Goal: Communication & Community: Connect with others

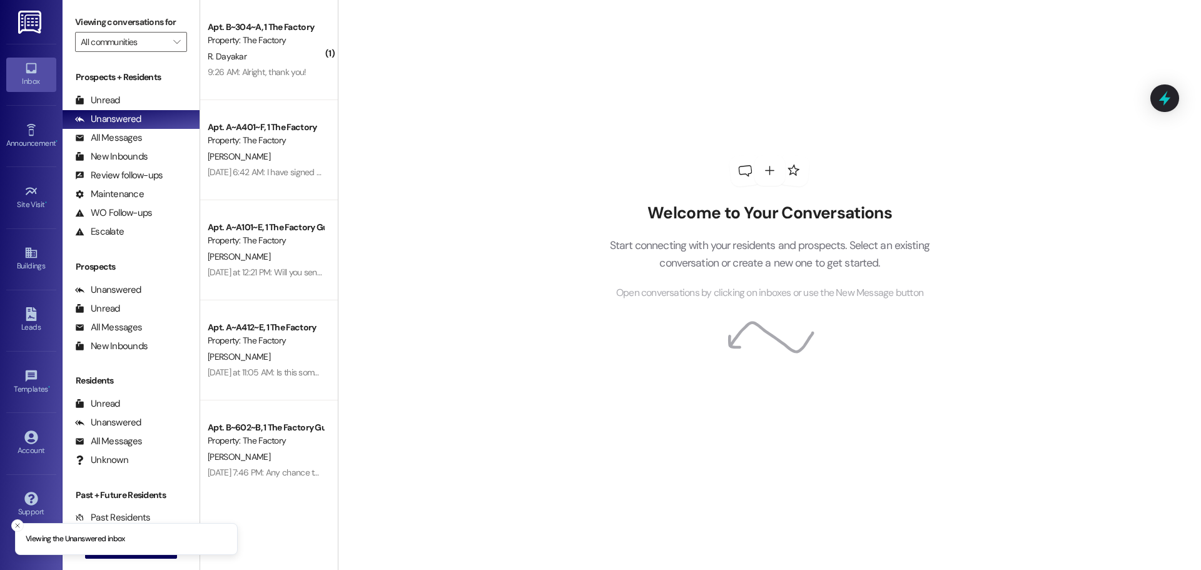
click at [112, 559] on div " New Message" at bounding box center [131, 548] width 93 height 31
click at [94, 557] on button " New Message" at bounding box center [131, 548] width 93 height 20
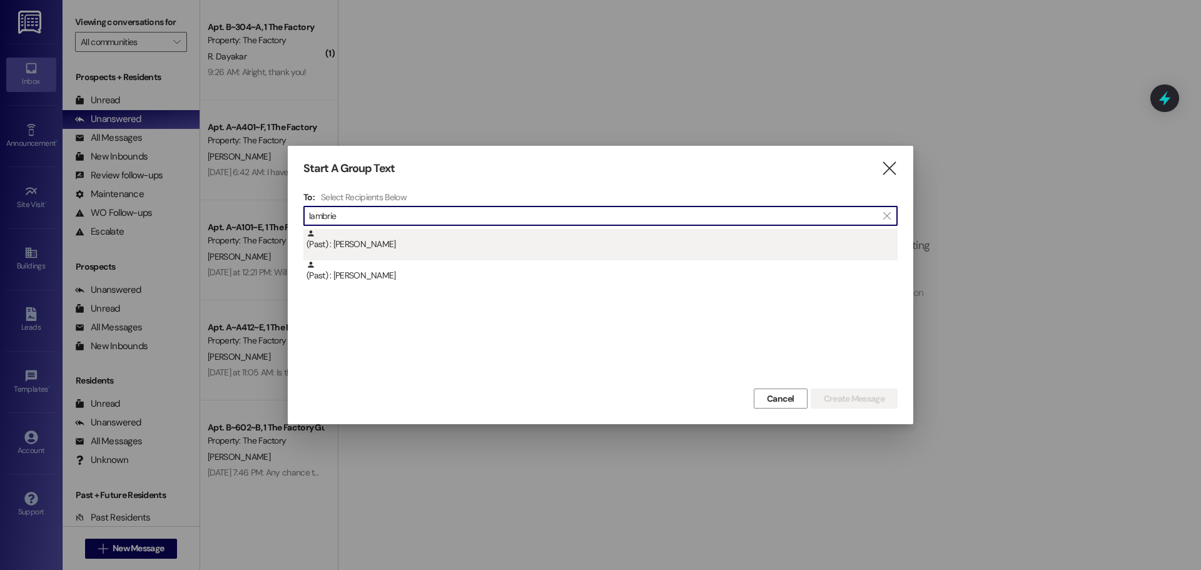
type input "lambrie"
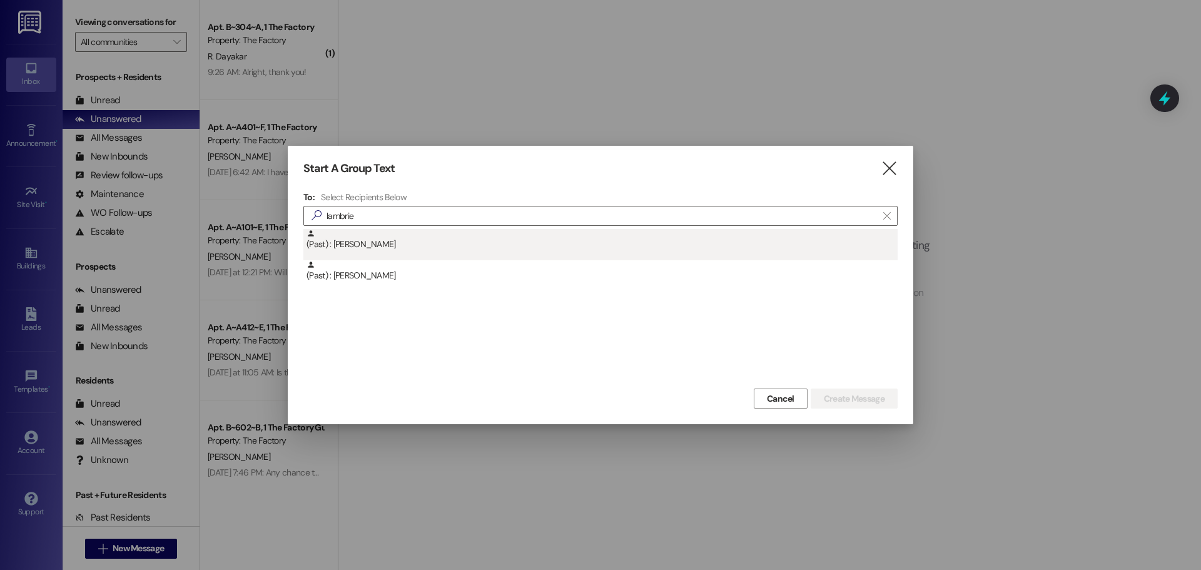
click at [416, 245] on div "(Past) : [PERSON_NAME]" at bounding box center [601, 240] width 591 height 22
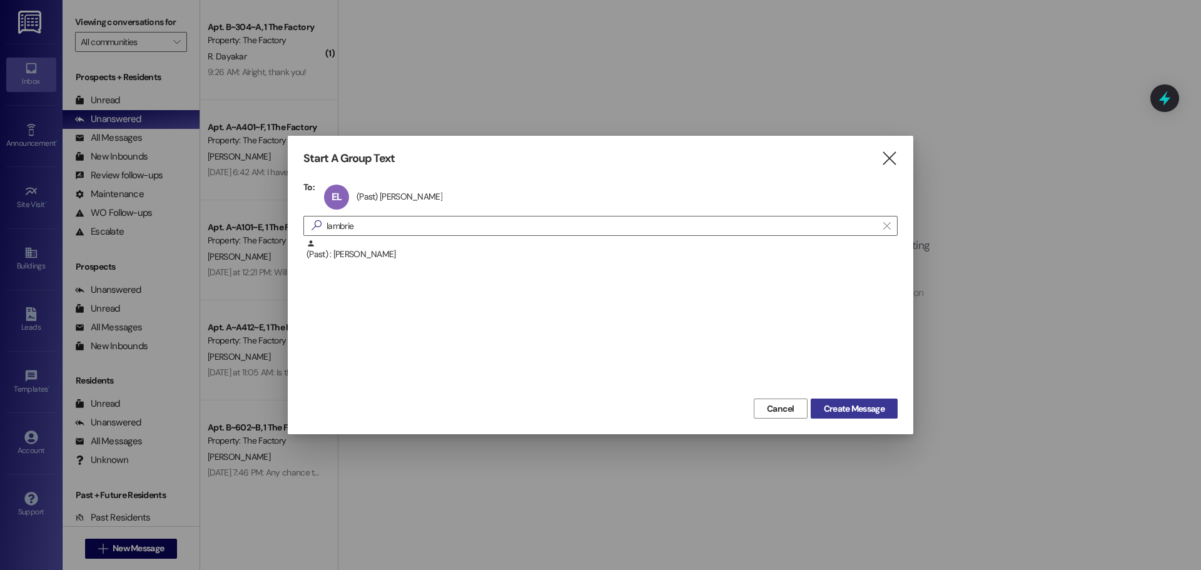
click at [833, 405] on span "Create Message" at bounding box center [854, 408] width 61 height 13
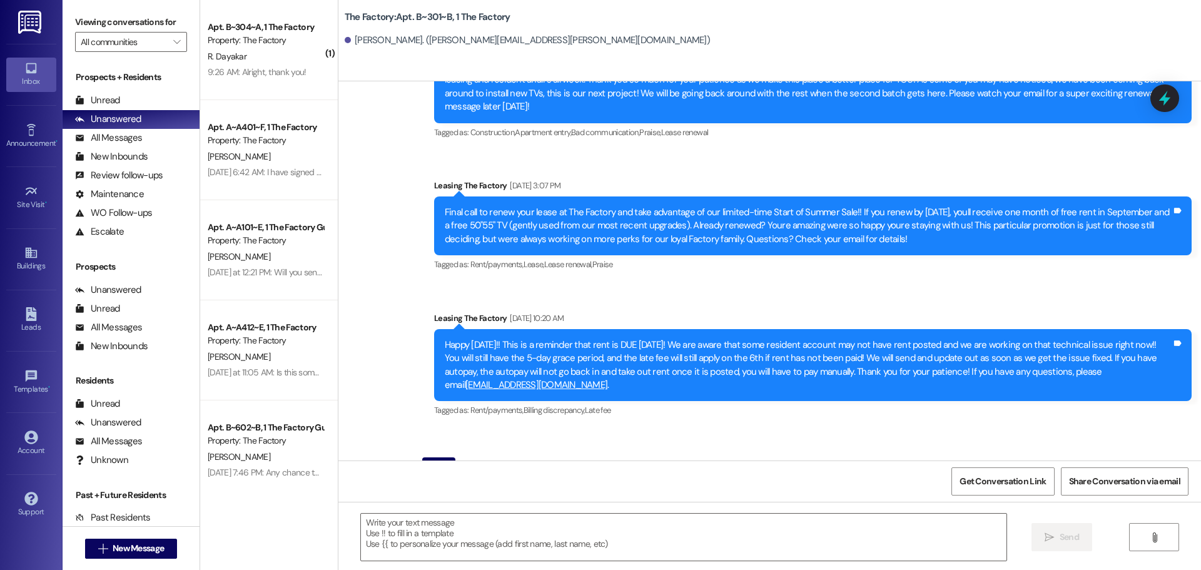
scroll to position [8014, 0]
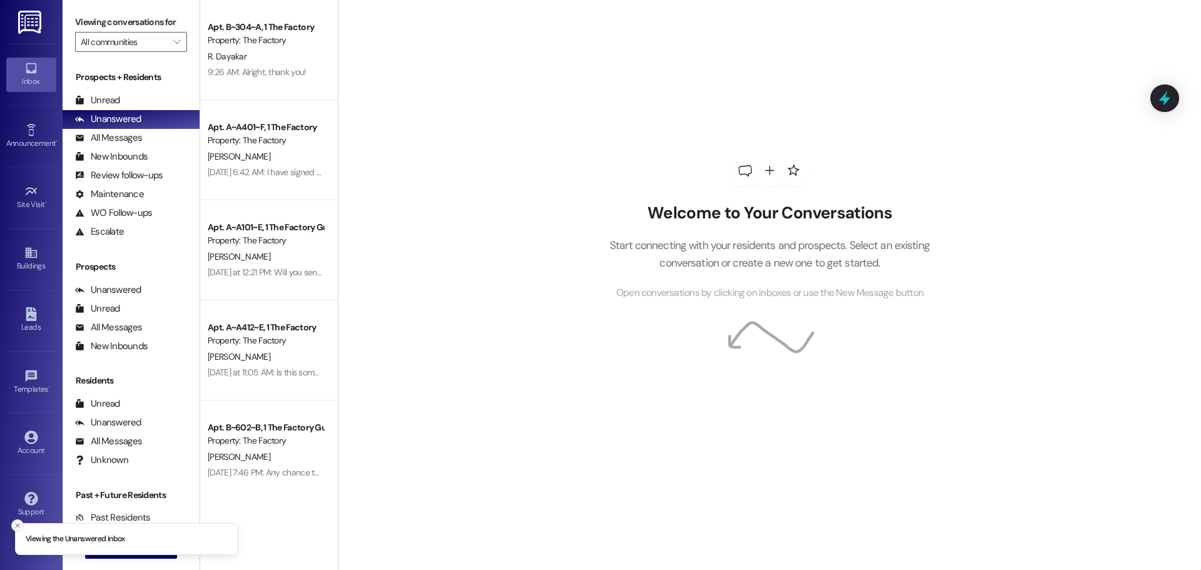
click at [13, 529] on button "Close toast" at bounding box center [17, 525] width 13 height 13
click at [136, 548] on span "New Message" at bounding box center [138, 548] width 51 height 13
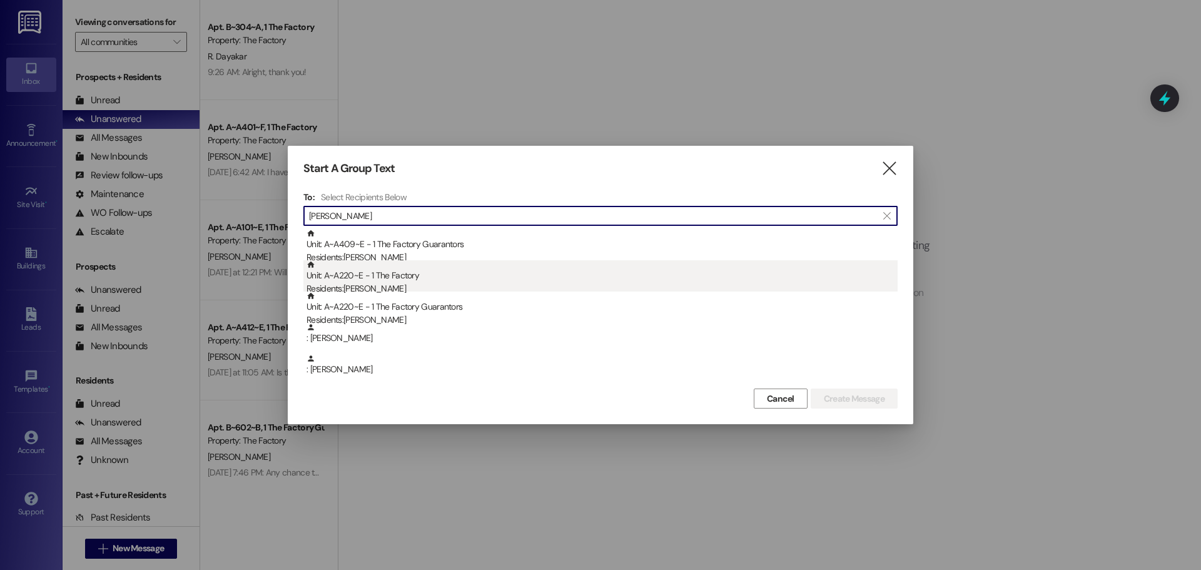
type input "[PERSON_NAME]"
click at [444, 281] on div "Unit: A~A220~E - 1 The Factory Residents: [PERSON_NAME]" at bounding box center [601, 278] width 591 height 36
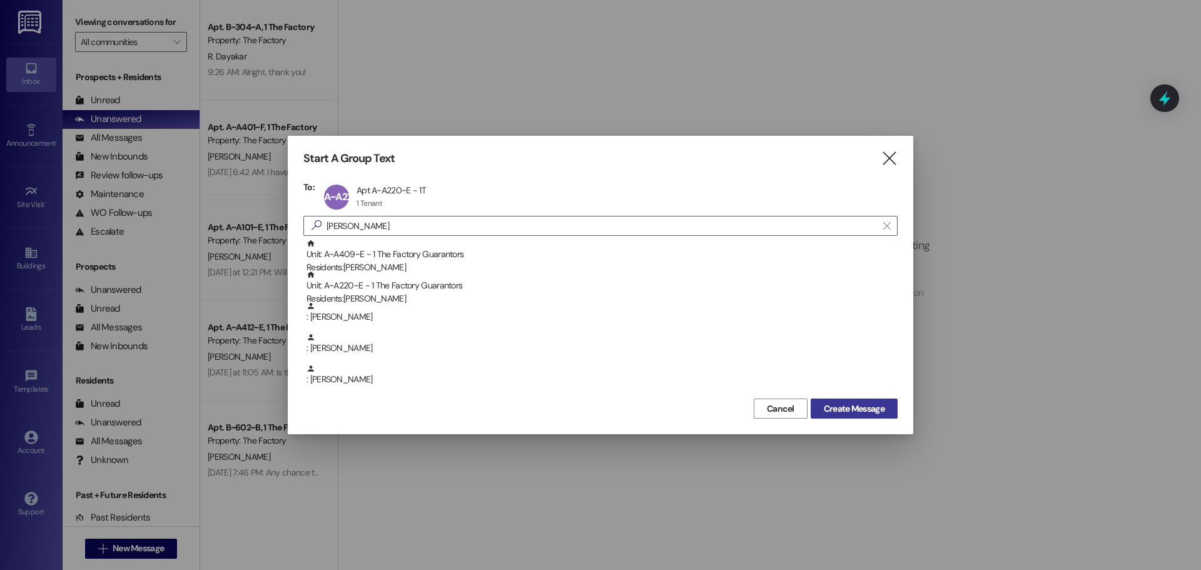
click at [829, 409] on span "Create Message" at bounding box center [854, 408] width 61 height 13
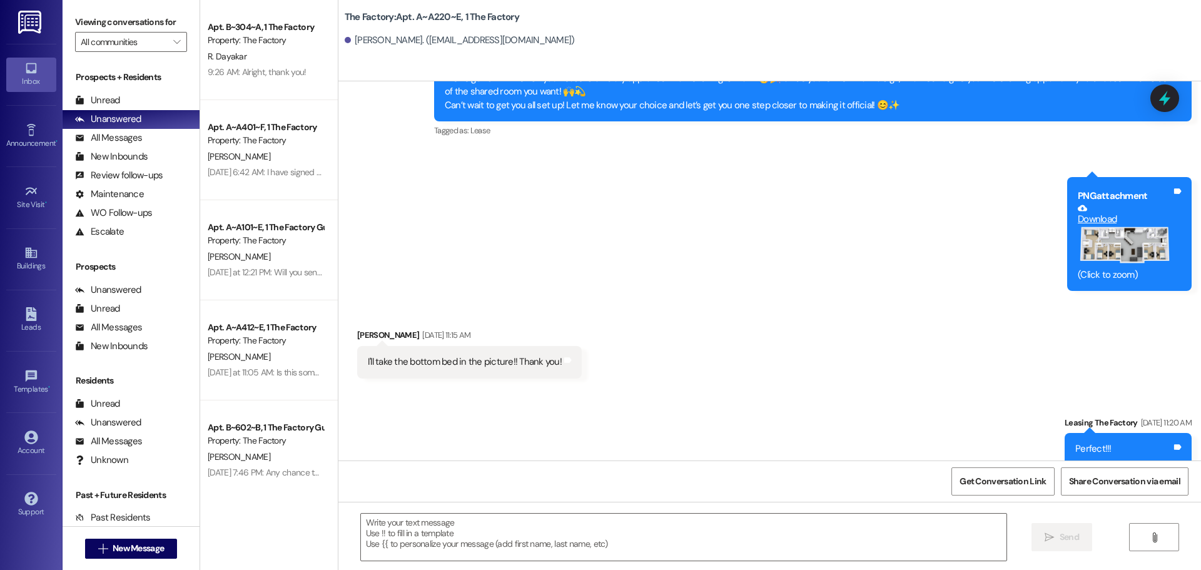
scroll to position [4791, 0]
